Goal: Information Seeking & Learning: Learn about a topic

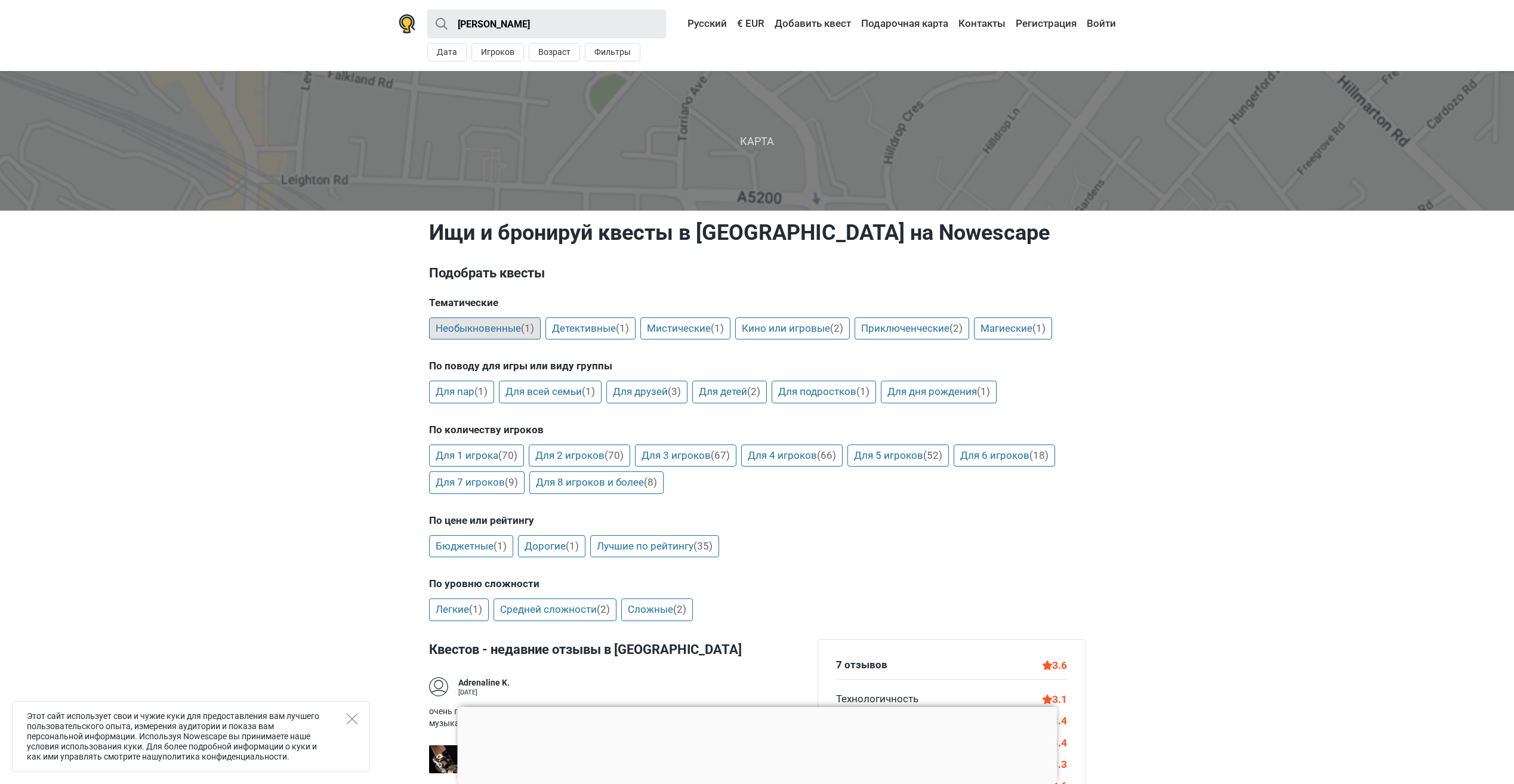
click at [519, 330] on link "Необыкновенные (1)" at bounding box center [485, 329] width 111 height 23
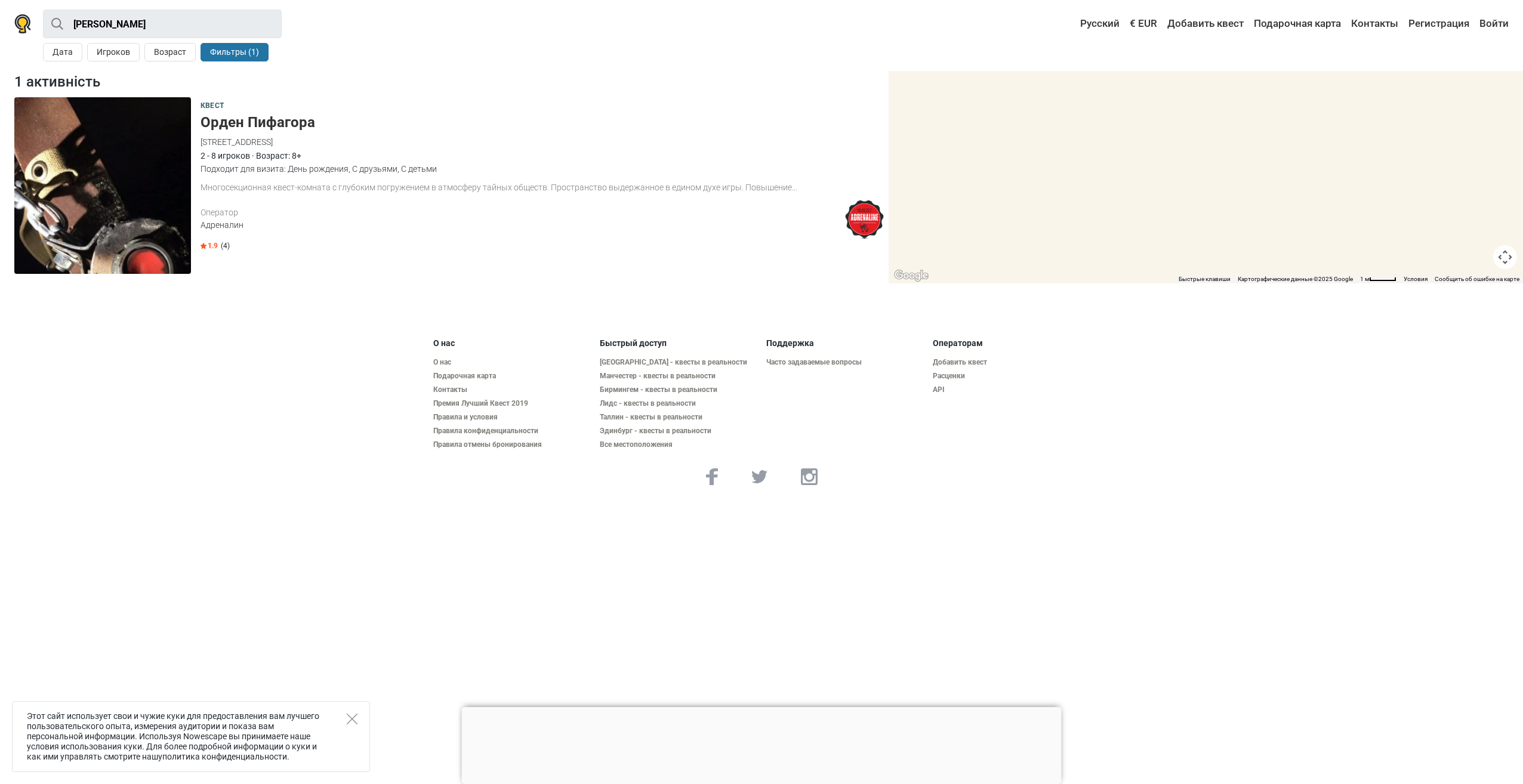
click at [109, 210] on img at bounding box center [103, 186] width 177 height 177
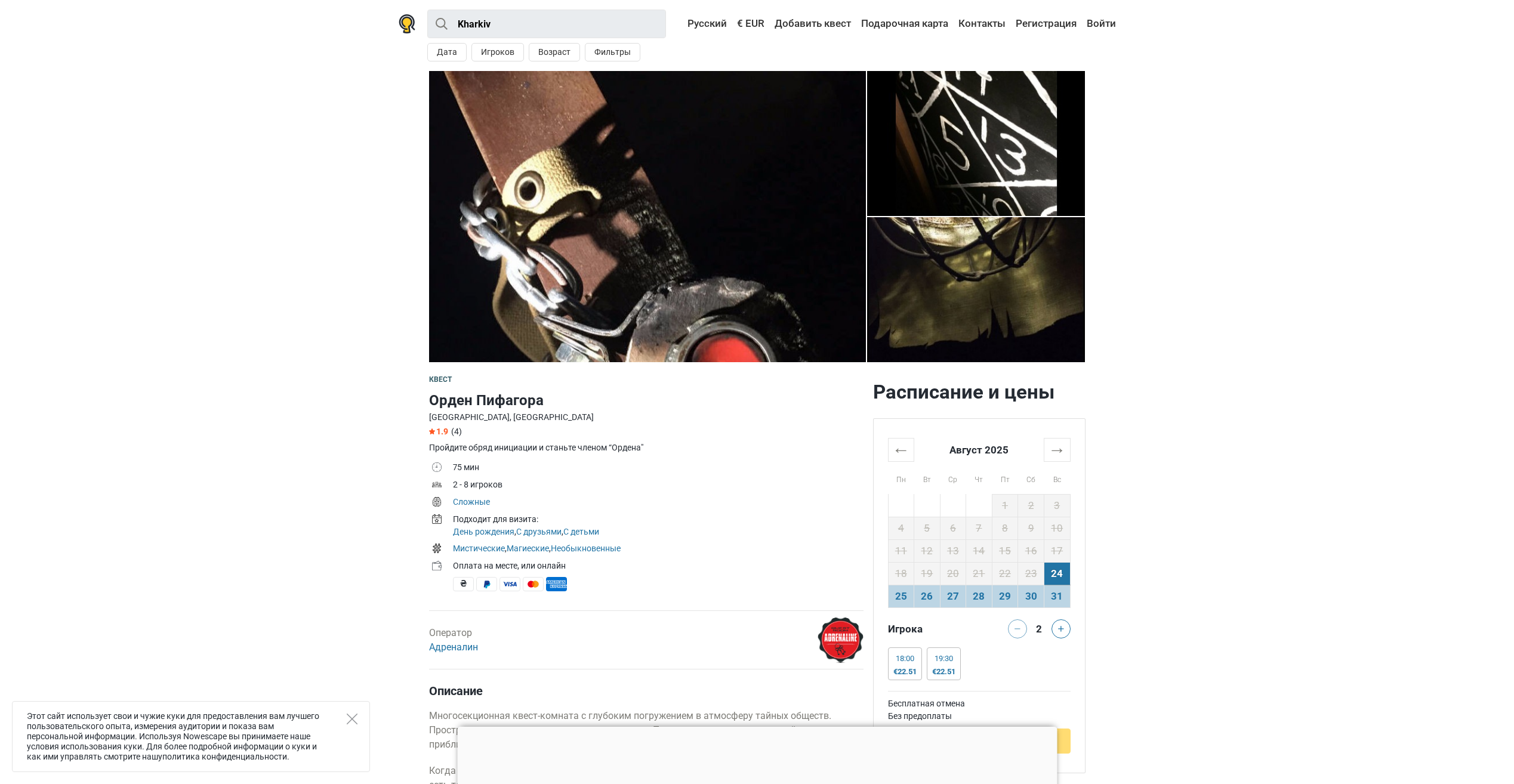
click at [930, 301] on img at bounding box center [976, 289] width 218 height 145
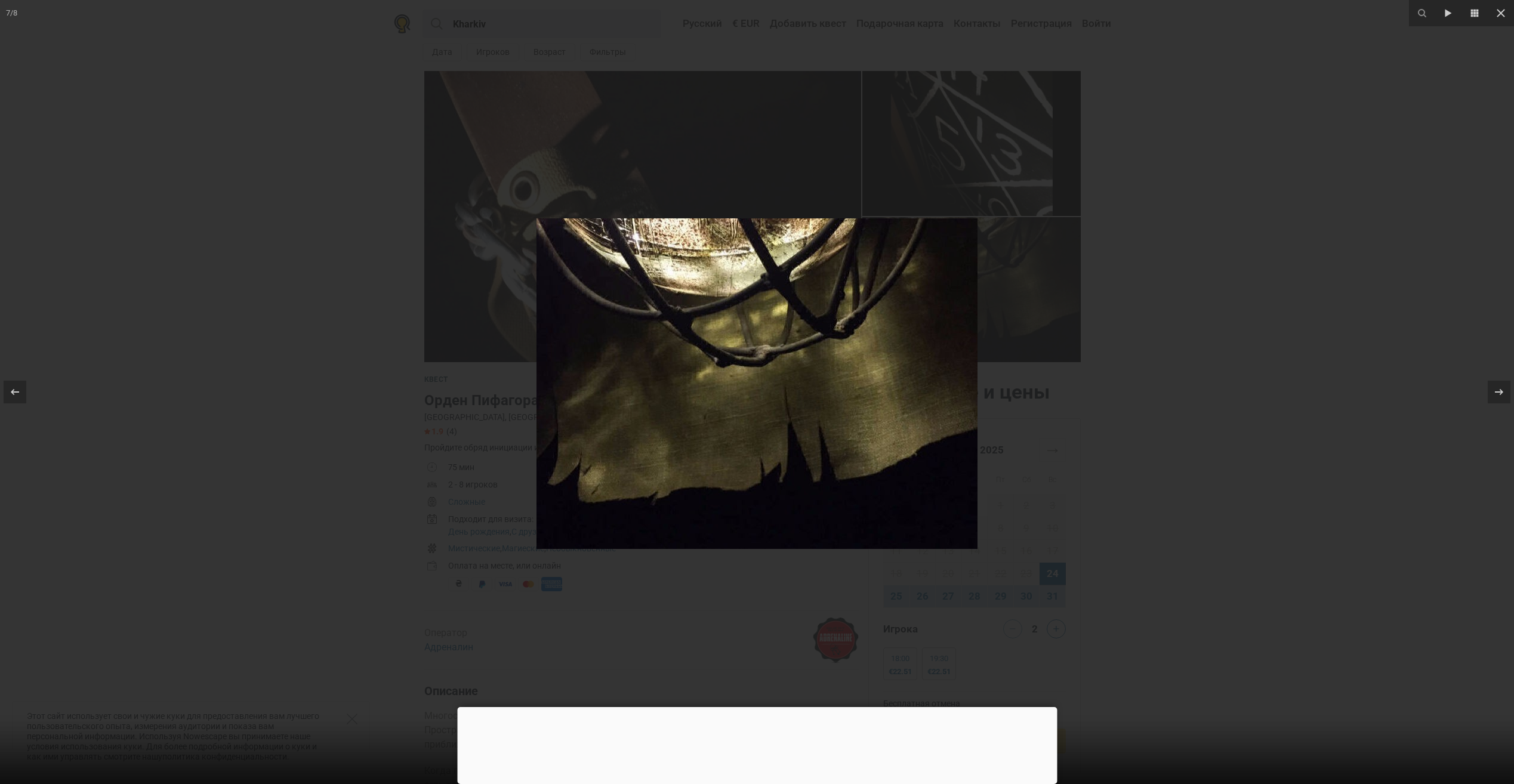
click at [954, 186] on div at bounding box center [757, 392] width 1514 height 784
